Goal: Navigation & Orientation: Find specific page/section

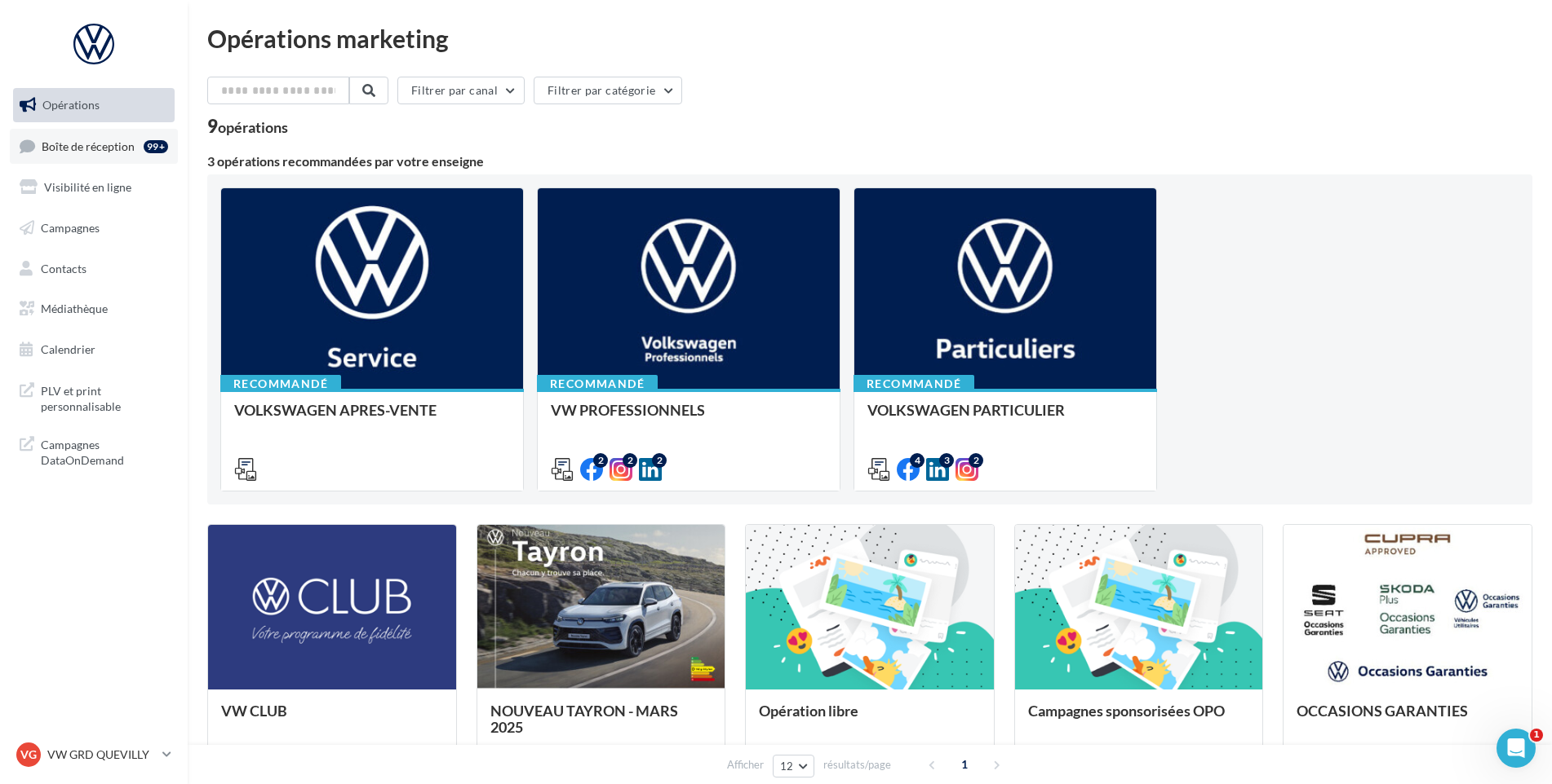
click at [76, 150] on span "Boîte de réception" at bounding box center [88, 146] width 93 height 14
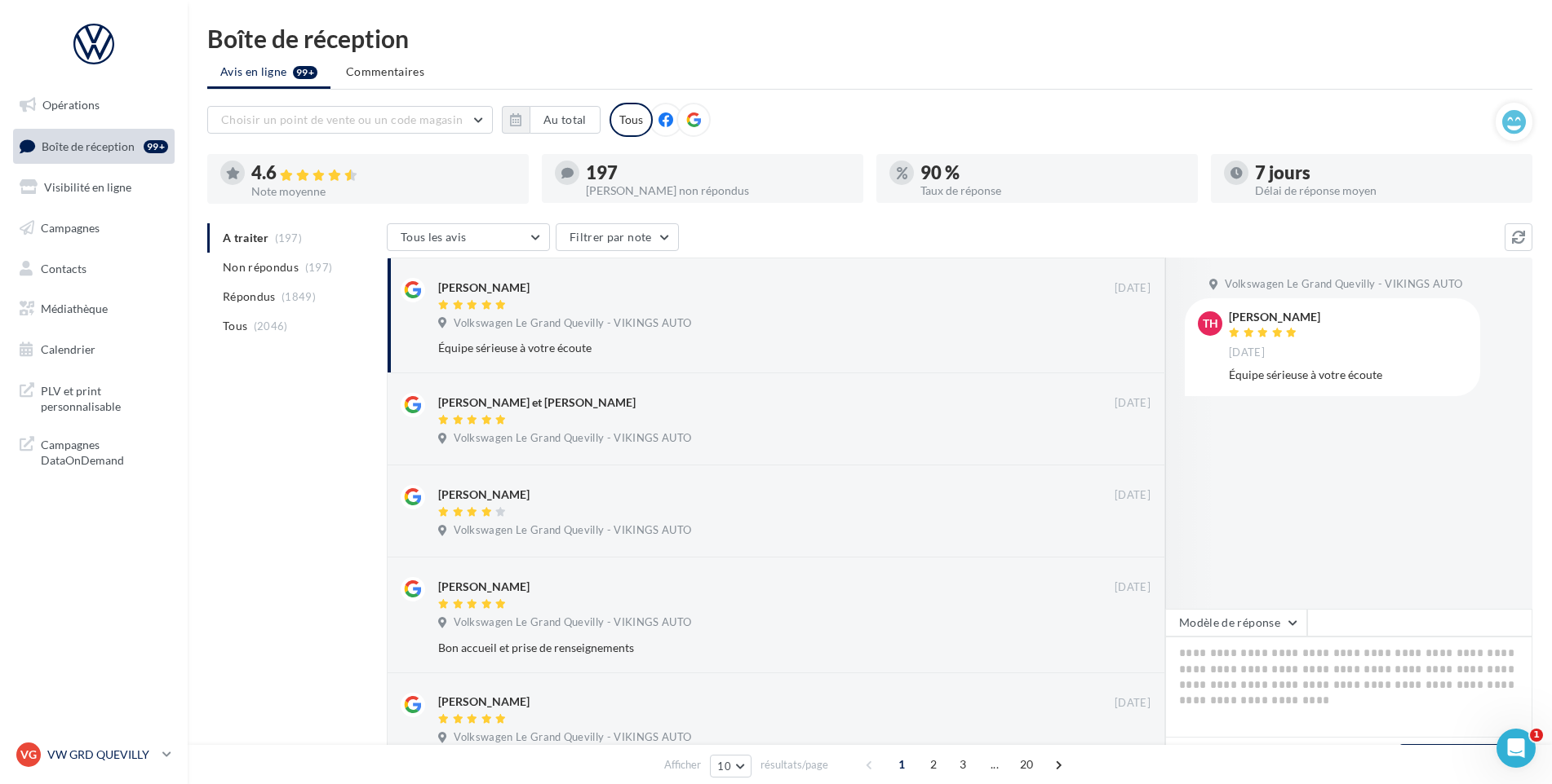
click at [58, 742] on link "VG VW GRD QUEVILLY vw-leg-vau" at bounding box center [94, 754] width 162 height 31
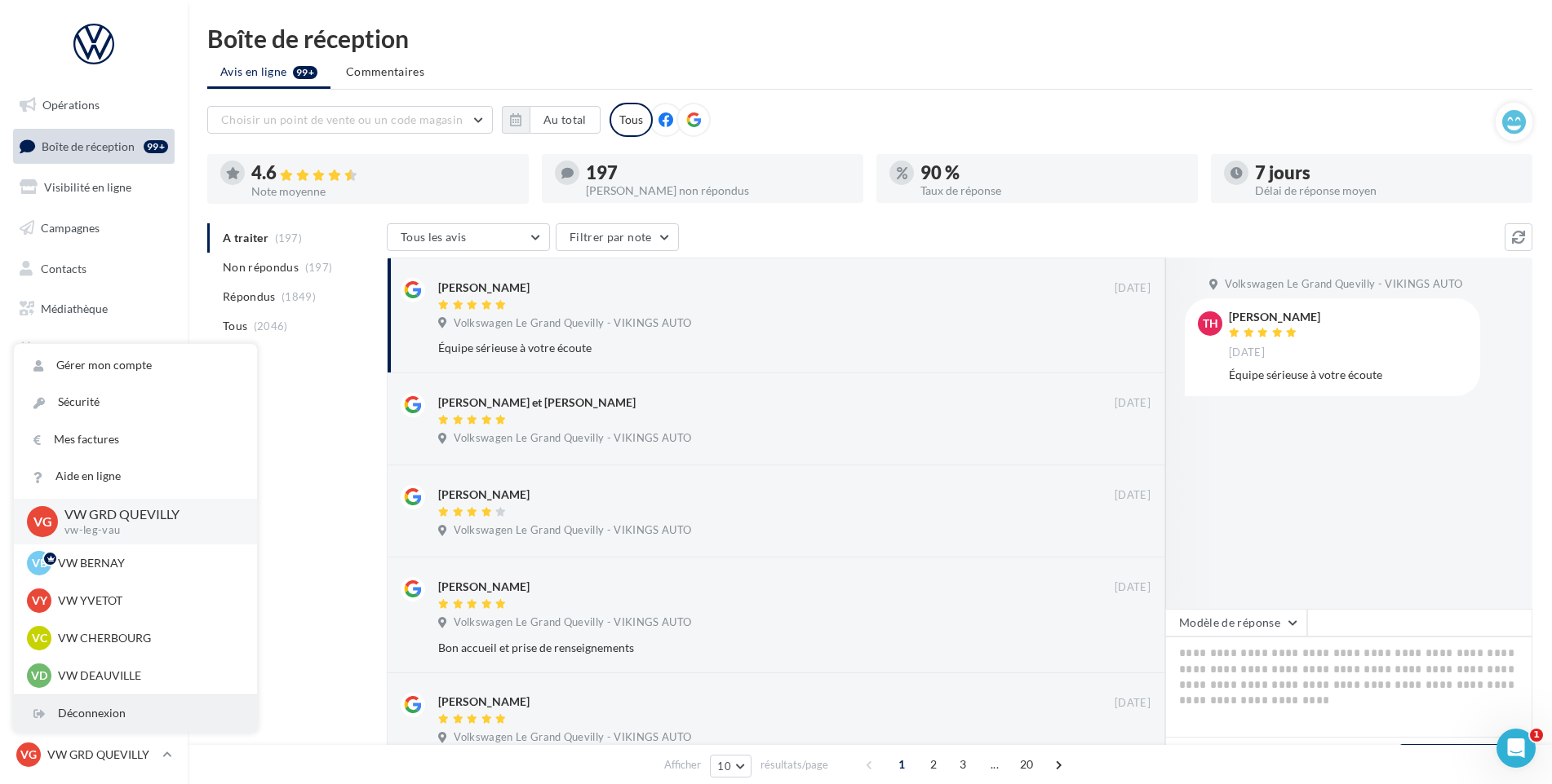
click at [99, 710] on div "Déconnexion" at bounding box center [135, 713] width 243 height 37
